Goal: Task Accomplishment & Management: Understand process/instructions

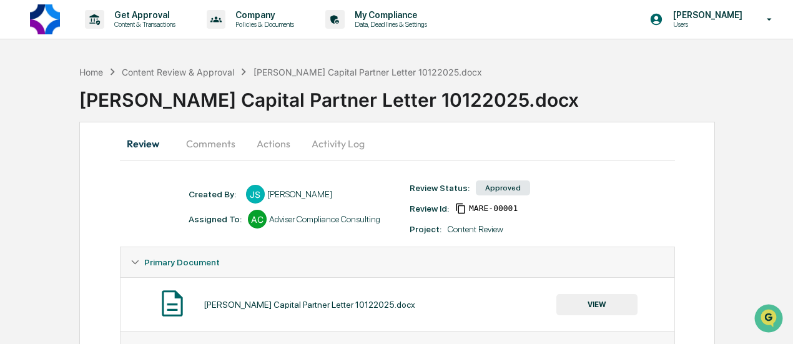
click at [649, 94] on div "[PERSON_NAME] Capital Partner Letter 10122025.docx" at bounding box center [436, 95] width 714 height 32
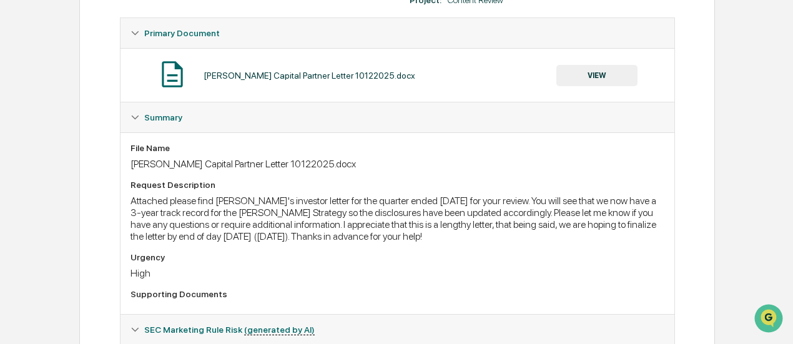
scroll to position [250, 0]
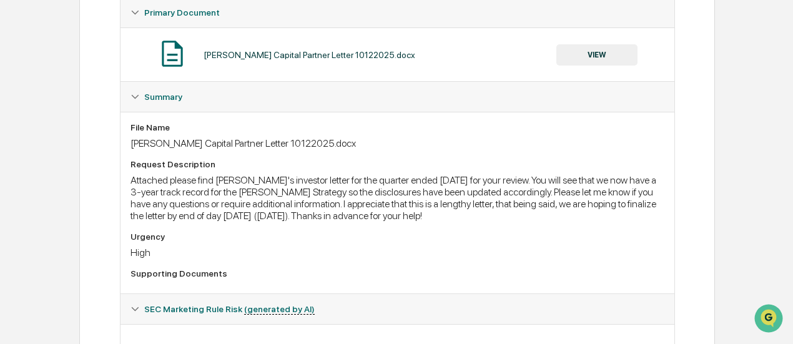
click at [492, 220] on div "Attached please find [PERSON_NAME]'s investor letter for the quarter ended [DAT…" at bounding box center [398, 197] width 534 height 47
click at [390, 199] on div "Attached please find [PERSON_NAME]'s investor letter for the quarter ended [DAT…" at bounding box center [398, 197] width 534 height 47
click at [382, 215] on div "Attached please find [PERSON_NAME]'s investor letter for the quarter ended [DAT…" at bounding box center [398, 197] width 534 height 47
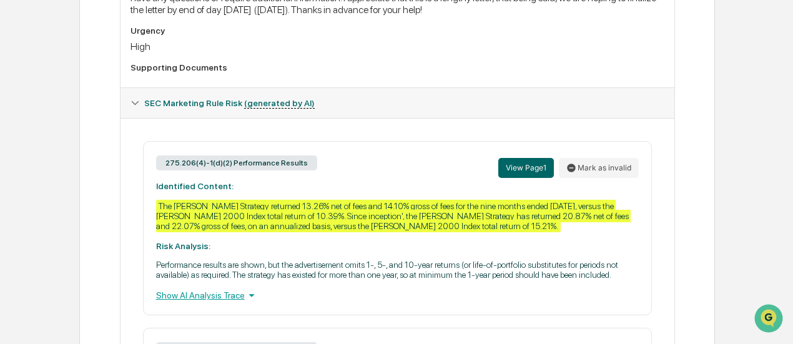
scroll to position [475, 0]
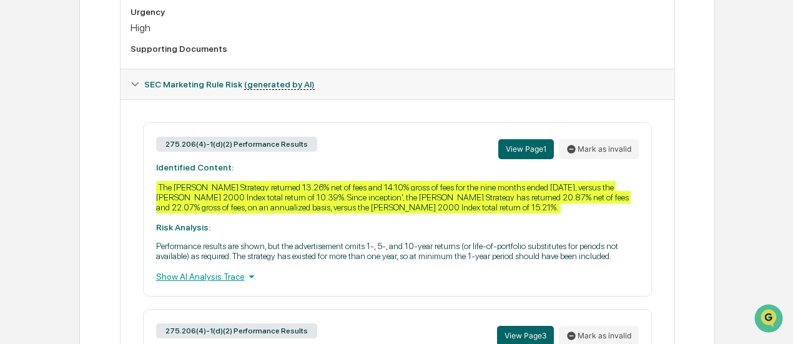
click at [182, 282] on div "Show AI Analysis Trace" at bounding box center [397, 277] width 483 height 14
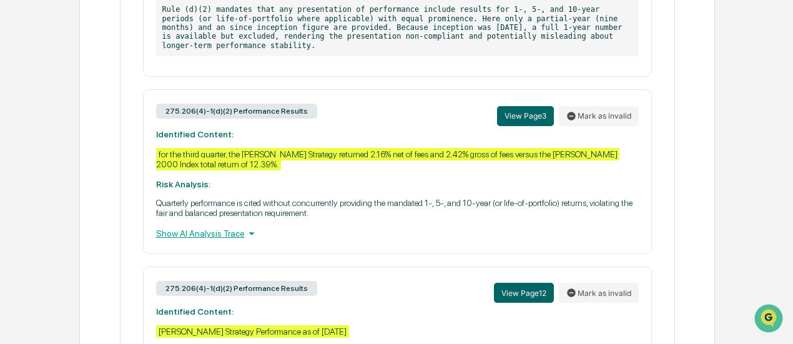
scroll to position [787, 0]
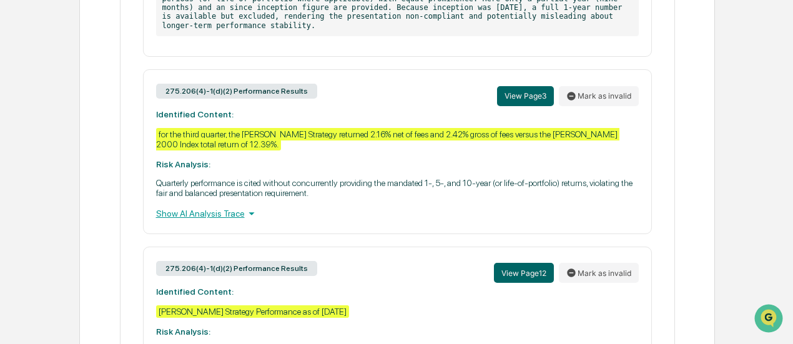
click at [223, 220] on div "Show AI Analysis Trace" at bounding box center [397, 214] width 483 height 14
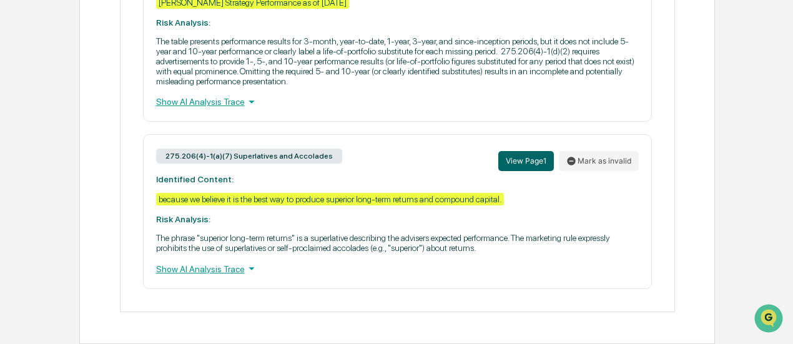
scroll to position [1163, 0]
click at [200, 266] on div "Show AI Analysis Trace" at bounding box center [397, 269] width 483 height 14
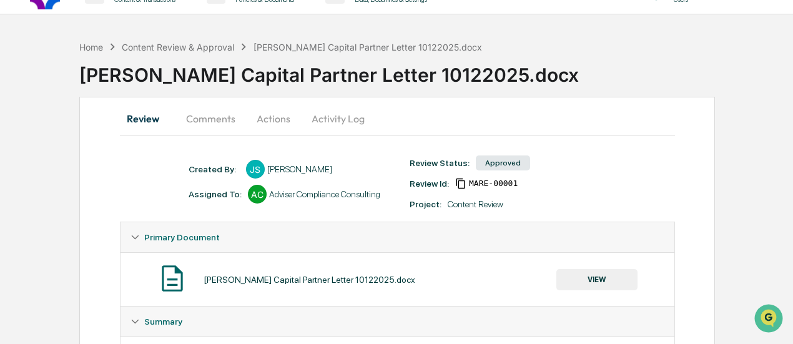
scroll to position [0, 0]
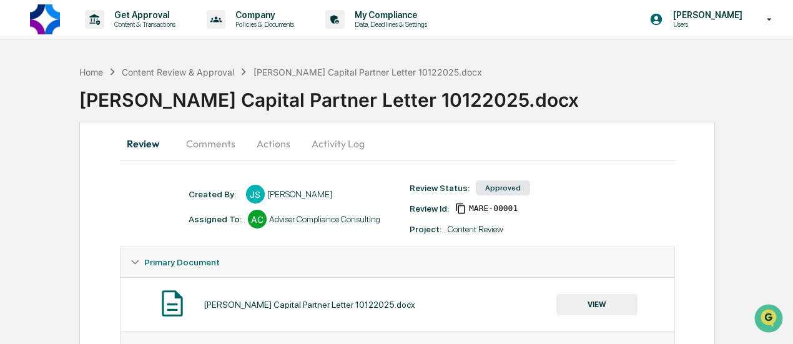
click at [210, 147] on button "Comments" at bounding box center [210, 144] width 69 height 30
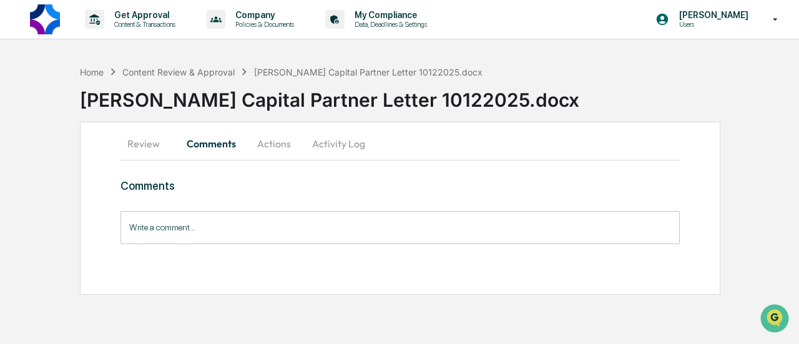
click at [277, 144] on button "Actions" at bounding box center [274, 144] width 56 height 30
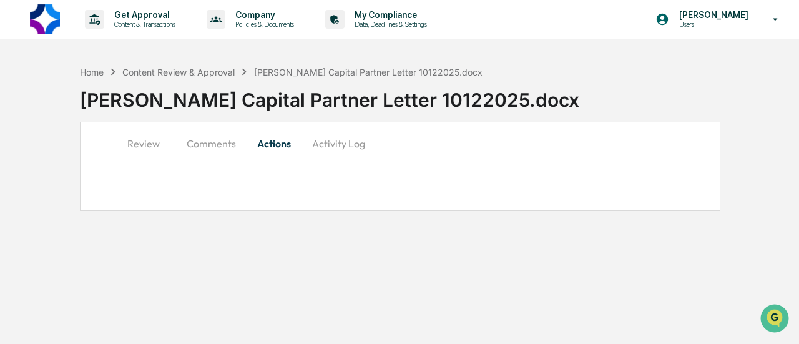
click at [340, 144] on button "Activity Log" at bounding box center [338, 144] width 73 height 30
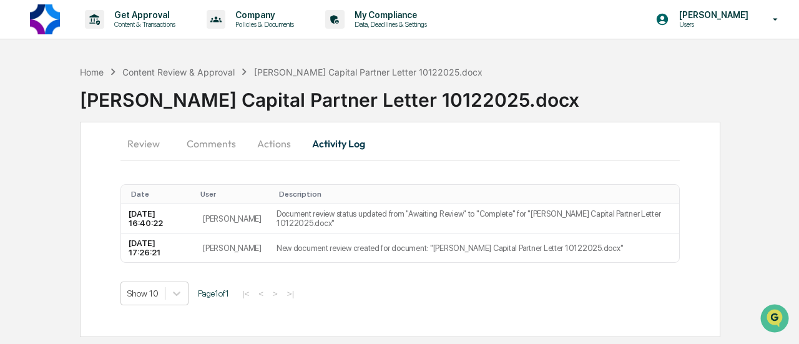
click at [232, 149] on button "Comments" at bounding box center [211, 144] width 69 height 30
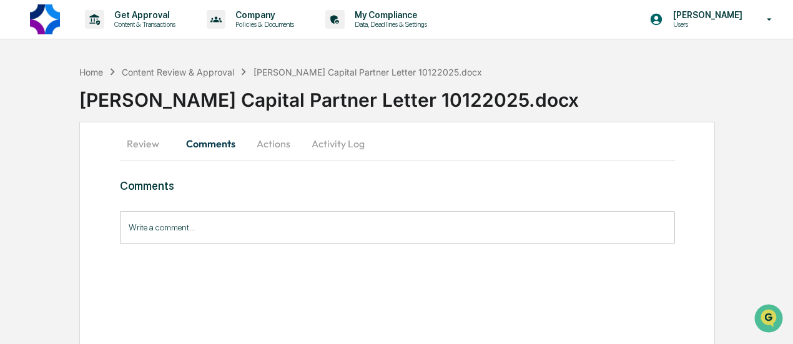
click at [150, 147] on button "Review" at bounding box center [148, 144] width 56 height 30
